Goal: Use online tool/utility: Utilize a website feature to perform a specific function

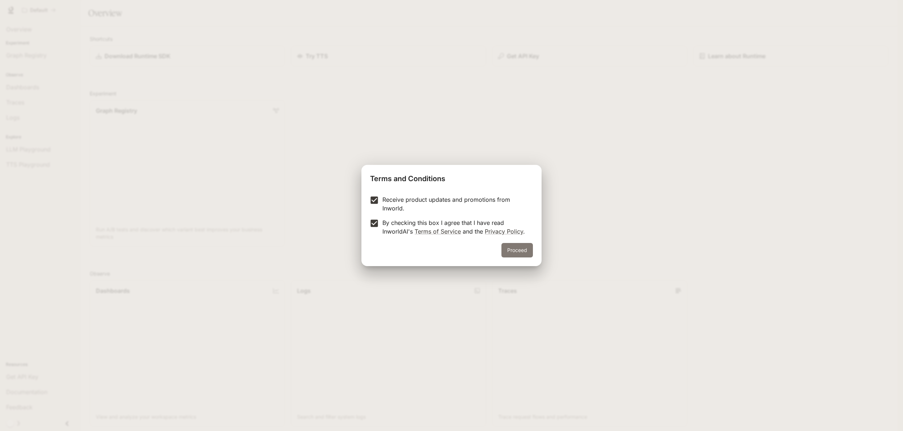
click at [522, 246] on button "Proceed" at bounding box center [516, 250] width 31 height 14
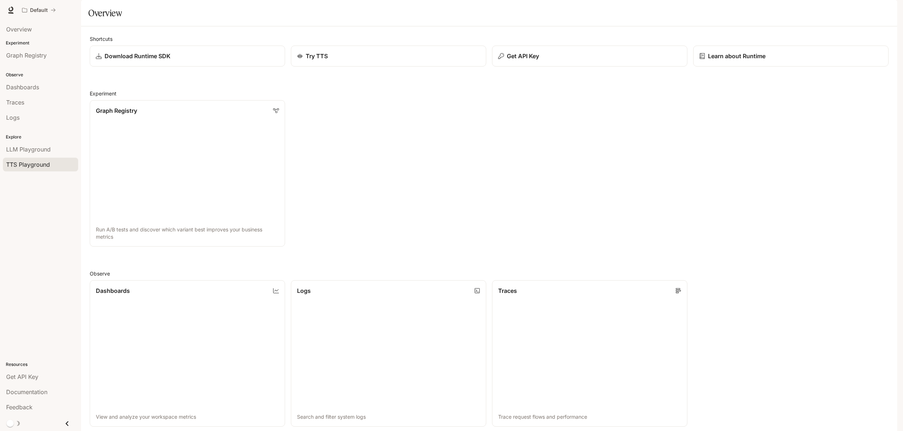
click at [29, 162] on span "TTS Playground" at bounding box center [28, 164] width 44 height 9
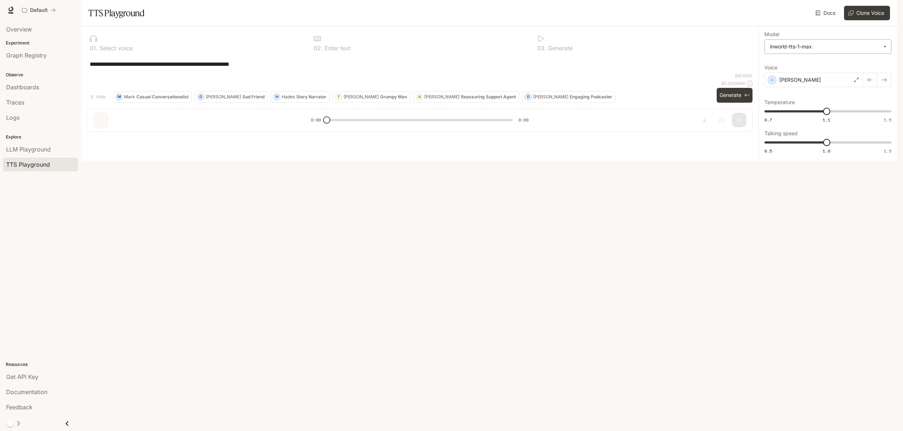
click at [835, 64] on body "**********" at bounding box center [451, 215] width 903 height 431
click at [835, 64] on div at bounding box center [451, 215] width 903 height 431
click at [380, 99] on p "Grumpy Man" at bounding box center [393, 97] width 27 height 4
type textarea "**********"
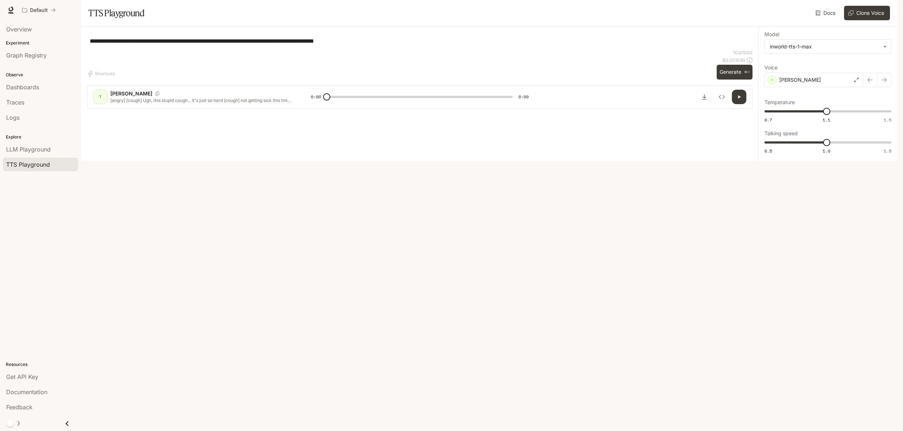
click at [743, 104] on button "button" at bounding box center [739, 97] width 14 height 14
type input "*"
click at [821, 87] on div "[PERSON_NAME]" at bounding box center [814, 80] width 99 height 14
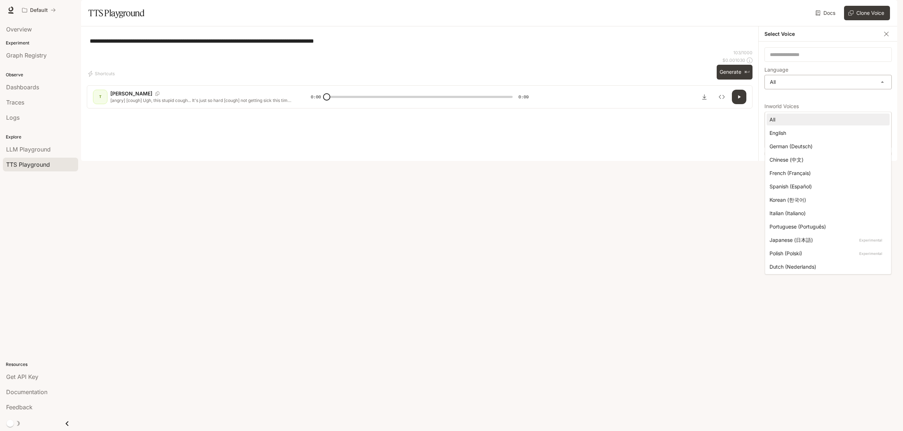
click at [806, 107] on body "**********" at bounding box center [451, 215] width 903 height 431
click at [791, 136] on div "English" at bounding box center [827, 133] width 114 height 8
type input "*****"
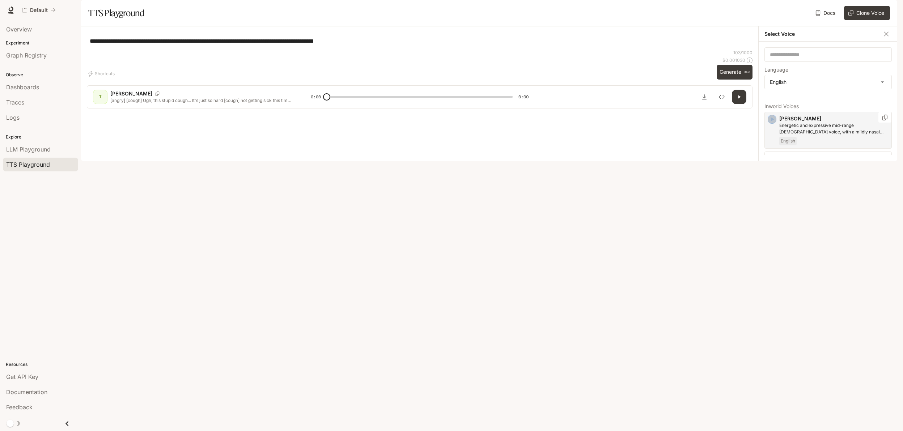
click at [771, 123] on icon "button" at bounding box center [772, 119] width 7 height 7
click at [774, 163] on icon "button" at bounding box center [772, 159] width 7 height 7
click at [774, 191] on icon "button" at bounding box center [772, 188] width 3 height 4
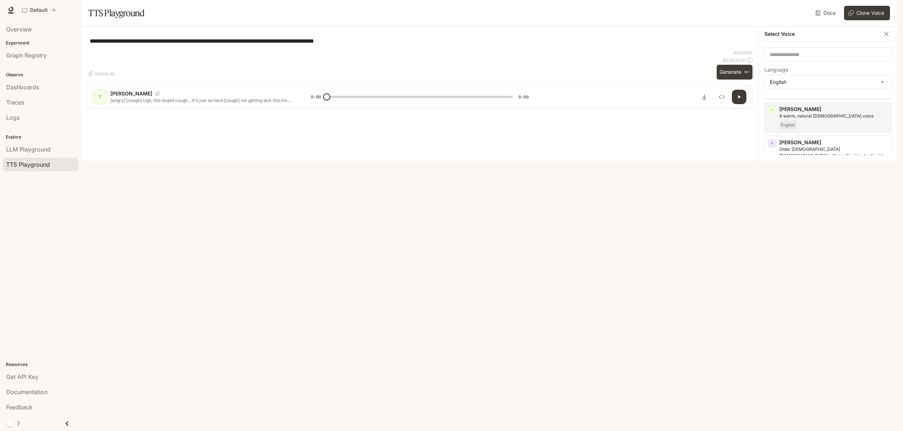
click at [772, 185] on icon "button" at bounding box center [772, 183] width 3 height 4
click at [773, 170] on icon "button" at bounding box center [772, 168] width 3 height 4
click at [778, 269] on div "Mark Energetic, expressive man with a rapid-fire delivery English" at bounding box center [828, 255] width 127 height 30
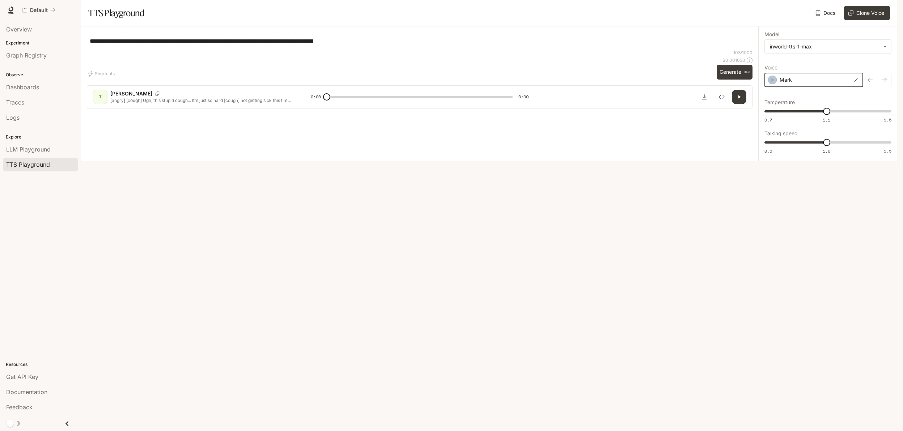
click at [773, 82] on icon "button" at bounding box center [772, 80] width 3 height 4
click at [816, 87] on div "Mark" at bounding box center [814, 80] width 99 height 14
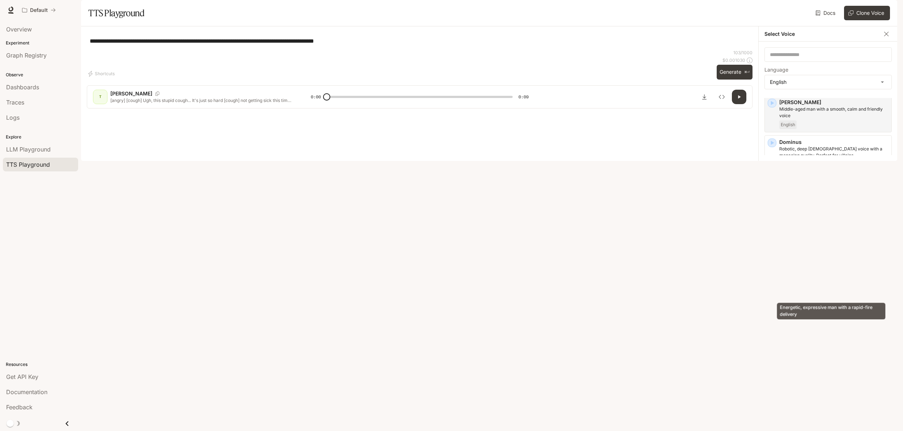
scroll to position [166, 0]
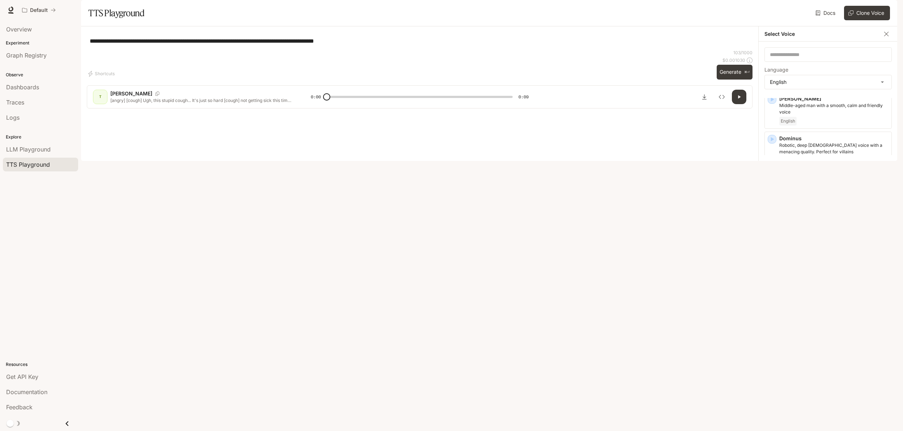
click at [773, 295] on icon "button" at bounding box center [772, 291] width 7 height 7
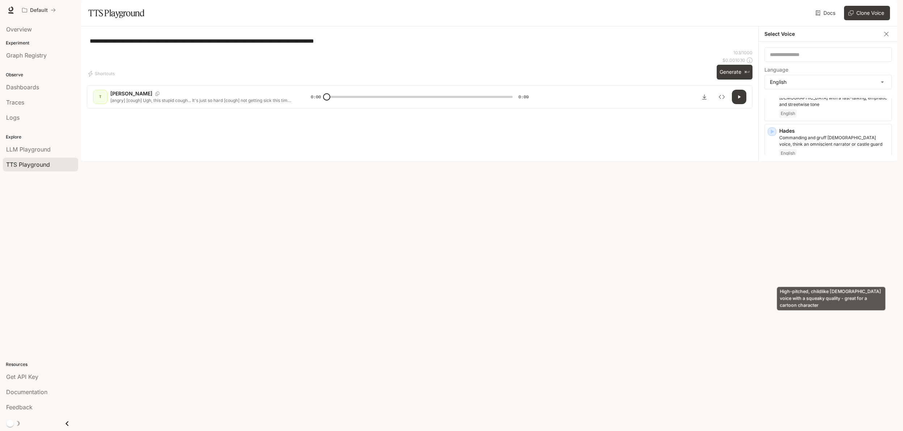
scroll to position [253, 0]
click at [773, 288] on icon "button" at bounding box center [772, 284] width 7 height 7
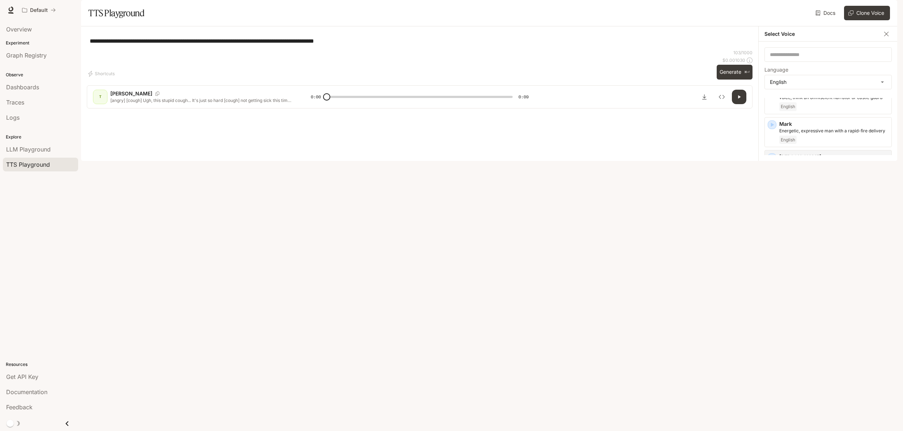
scroll to position [305, 0]
click at [773, 314] on icon "button" at bounding box center [772, 311] width 3 height 4
click at [773, 392] on icon "button" at bounding box center [772, 391] width 3 height 4
click at [723, 100] on icon "Inspect" at bounding box center [722, 97] width 6 height 6
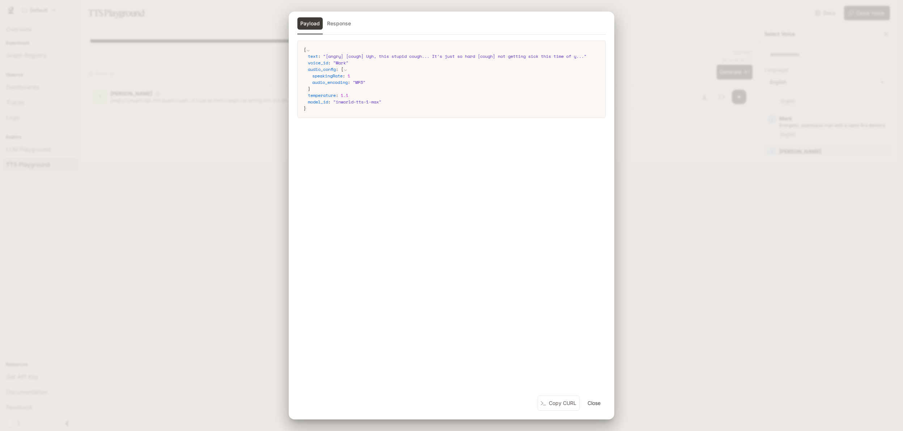
click at [686, 133] on div "Payload Response { text : " [angry] [cough] Ugh, this stupid cough... It's just…" at bounding box center [451, 215] width 903 height 431
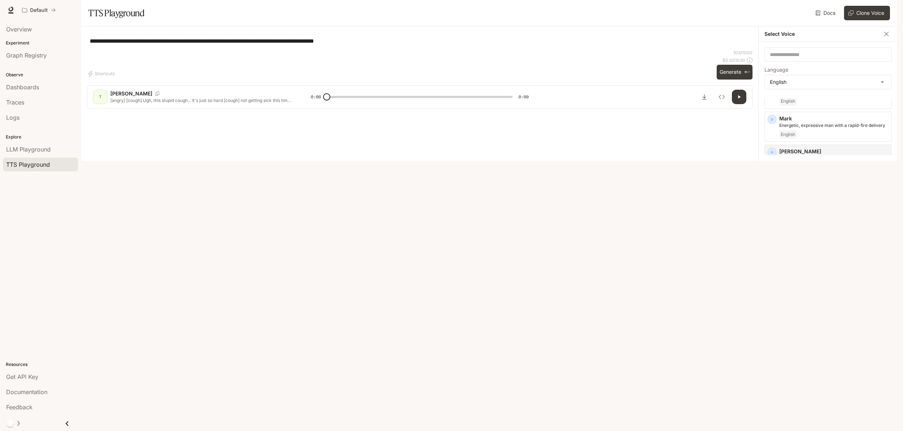
click at [150, 97] on div "[PERSON_NAME]" at bounding box center [210, 93] width 200 height 7
click at [34, 164] on span "TTS Playground" at bounding box center [28, 164] width 44 height 9
click at [798, 396] on p "Posh, middle-aged [DEMOGRAPHIC_DATA] [DEMOGRAPHIC_DATA] voice" at bounding box center [833, 400] width 109 height 13
click at [742, 104] on button "button" at bounding box center [739, 97] width 14 height 14
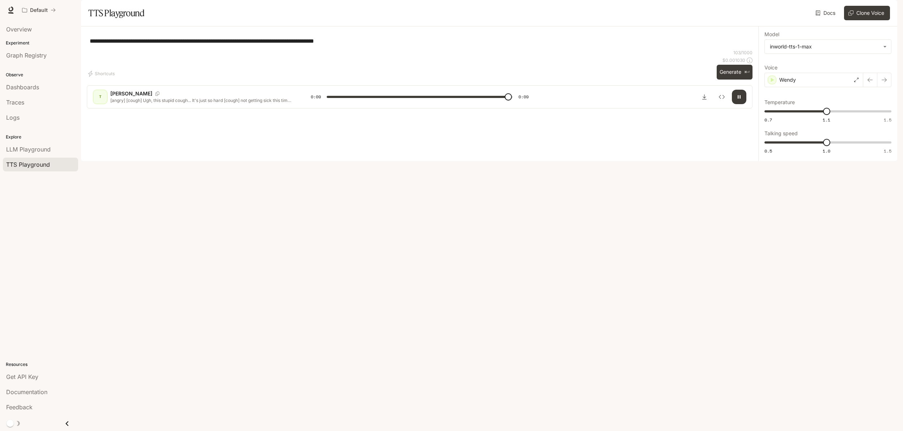
type input "*"
click at [280, 50] on div "**********" at bounding box center [420, 40] width 666 height 17
click at [37, 152] on span "LLM Playground" at bounding box center [28, 149] width 45 height 9
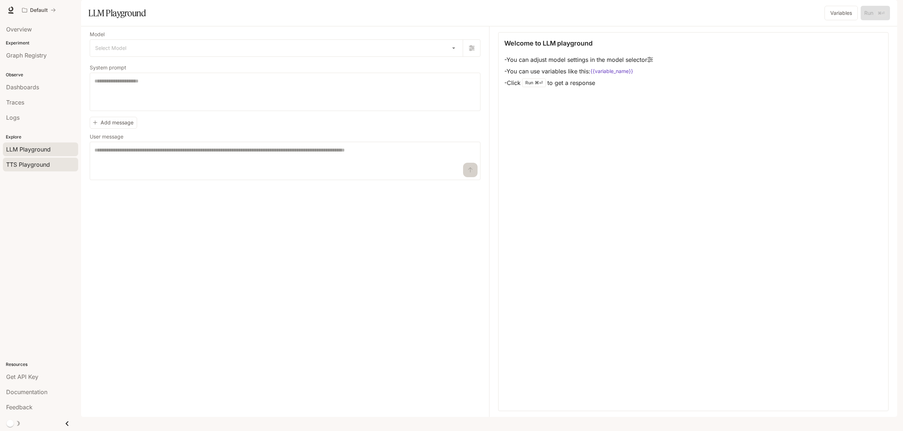
click at [40, 164] on span "TTS Playground" at bounding box center [28, 164] width 44 height 9
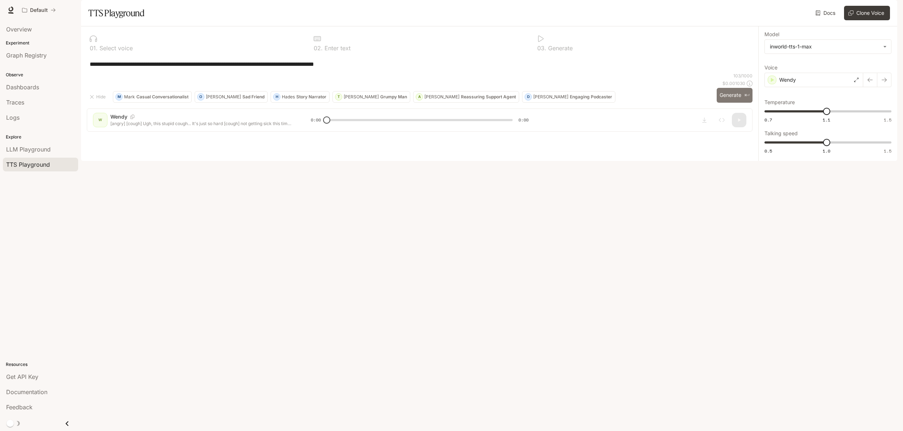
click at [731, 103] on button "Generate ⌘⏎" at bounding box center [735, 95] width 36 height 15
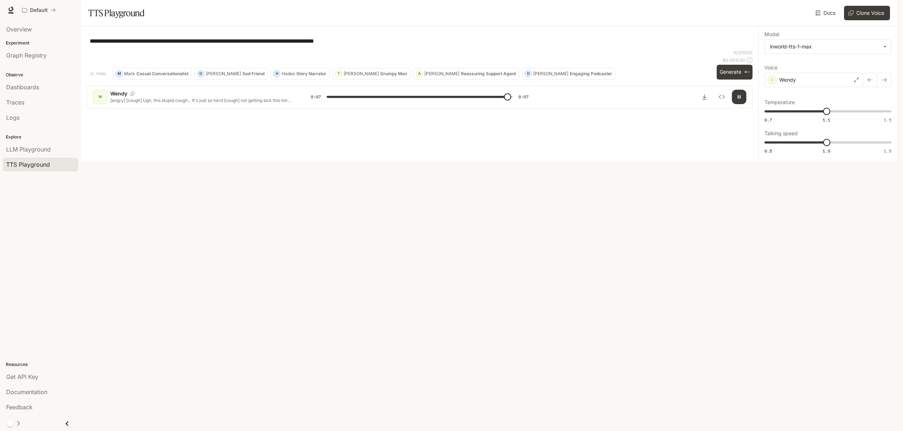
type input "*"
click at [570, 76] on p "Engaging Podcaster" at bounding box center [591, 74] width 42 height 4
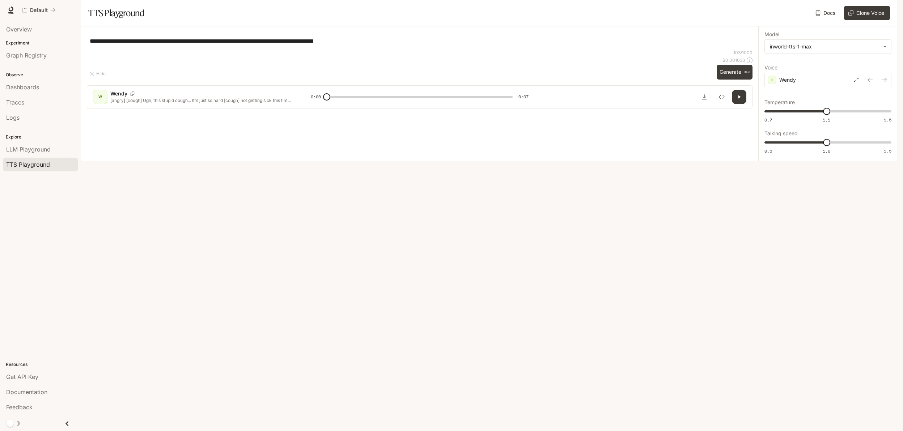
type textarea "**********"
click at [856, 82] on icon at bounding box center [856, 80] width 4 height 4
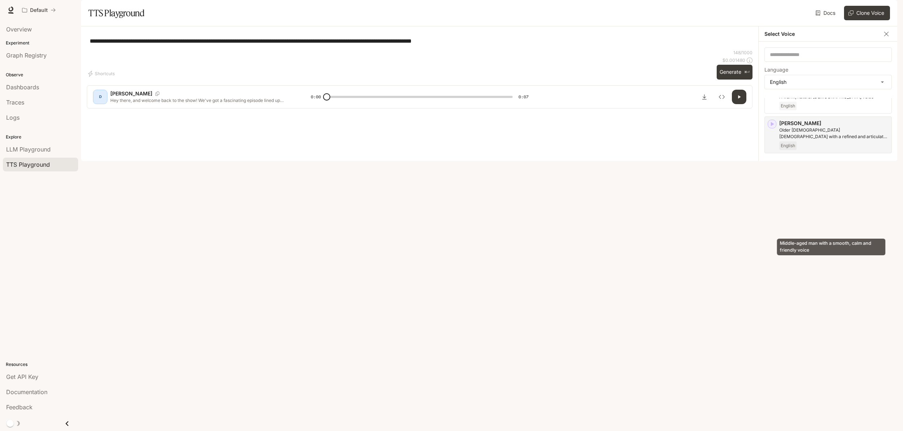
scroll to position [69, 0]
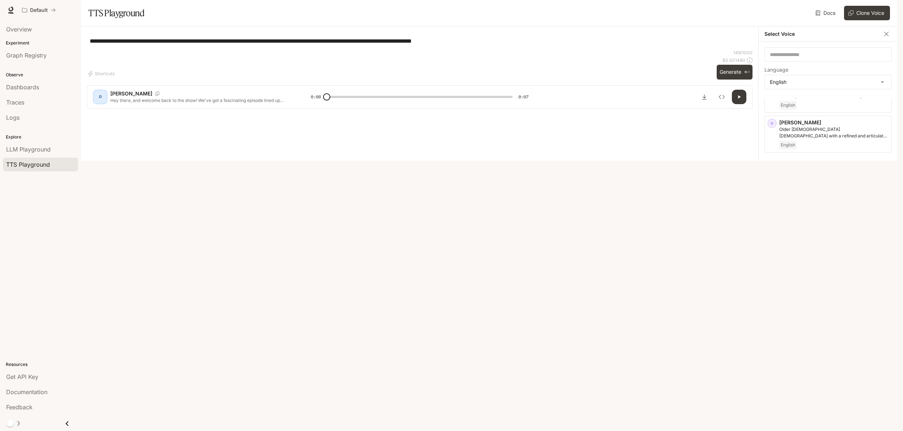
click at [811, 279] on p "[PERSON_NAME]" at bounding box center [833, 275] width 109 height 7
click at [736, 80] on button "Generate ⌘⏎" at bounding box center [735, 72] width 36 height 15
click at [814, 87] on div "[PERSON_NAME]" at bounding box center [814, 80] width 99 height 14
click at [770, 287] on icon "button" at bounding box center [772, 282] width 7 height 7
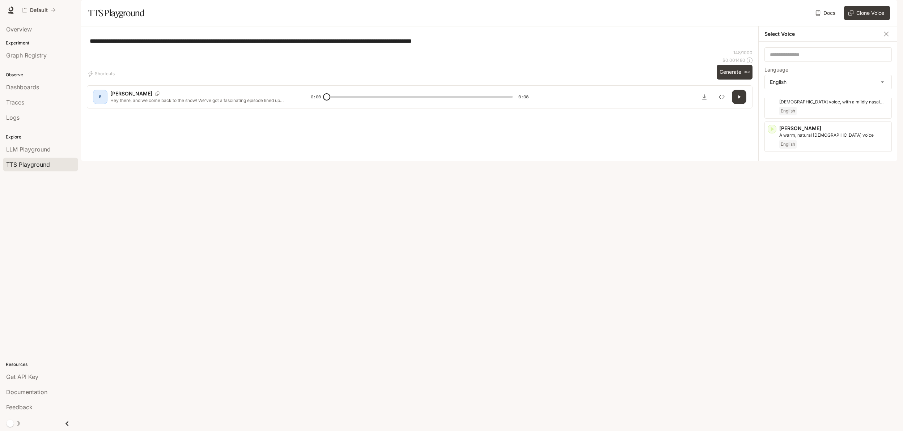
scroll to position [29, 0]
click at [771, 167] on div "button" at bounding box center [772, 163] width 8 height 8
click at [731, 80] on button "Generate ⌘⏎" at bounding box center [735, 72] width 36 height 15
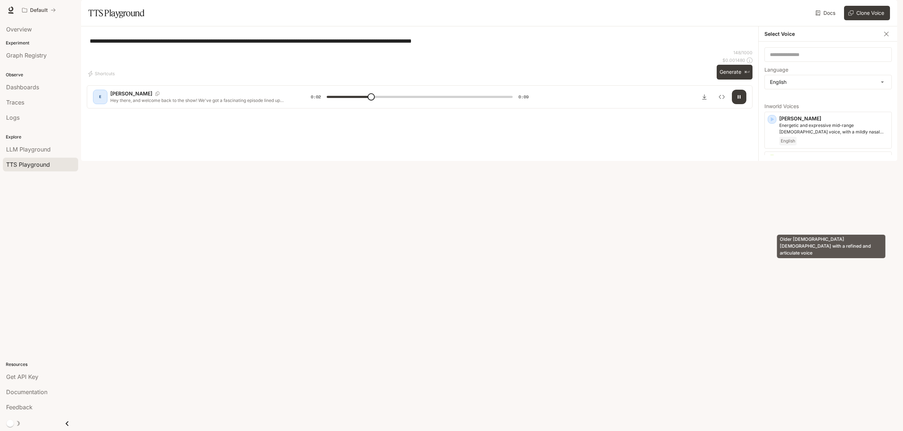
click at [808, 208] on p "Older [DEMOGRAPHIC_DATA] [DEMOGRAPHIC_DATA] with a refined and articulate voice" at bounding box center [833, 201] width 109 height 13
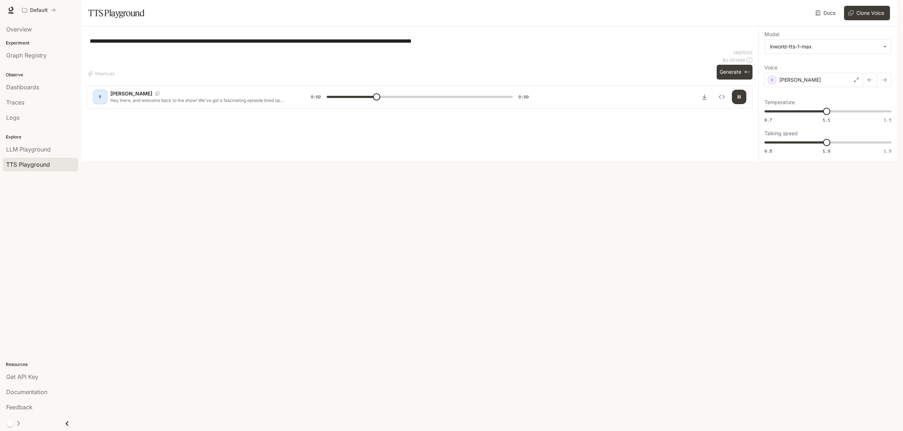
click at [808, 161] on div "**********" at bounding box center [827, 93] width 139 height 135
click at [736, 80] on button "Generate ⌘⏎" at bounding box center [735, 72] width 36 height 15
click at [738, 104] on button "button" at bounding box center [739, 97] width 14 height 14
type input "*"
